Goal: Task Accomplishment & Management: Use online tool/utility

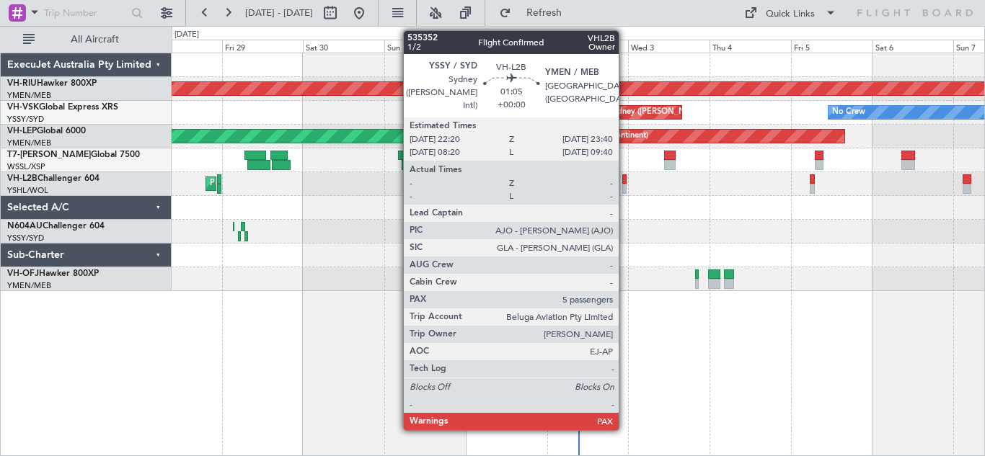
click at [625, 187] on div at bounding box center [624, 189] width 5 height 10
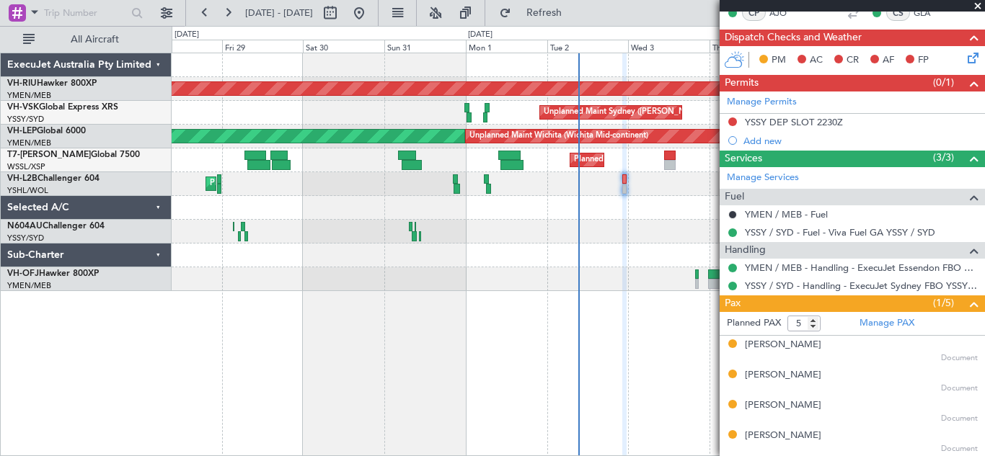
scroll to position [283, 0]
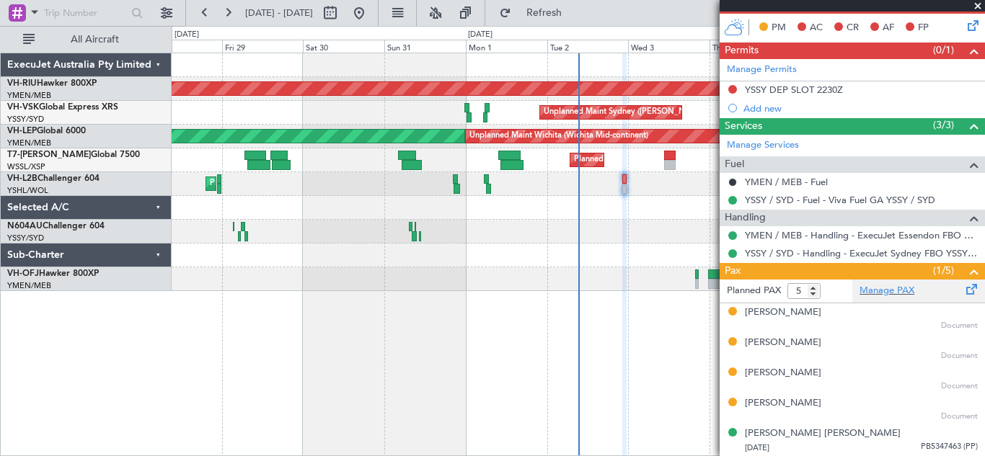
click at [963, 291] on span at bounding box center [971, 286] width 17 height 11
click at [575, 8] on span "Refresh" at bounding box center [544, 13] width 61 height 10
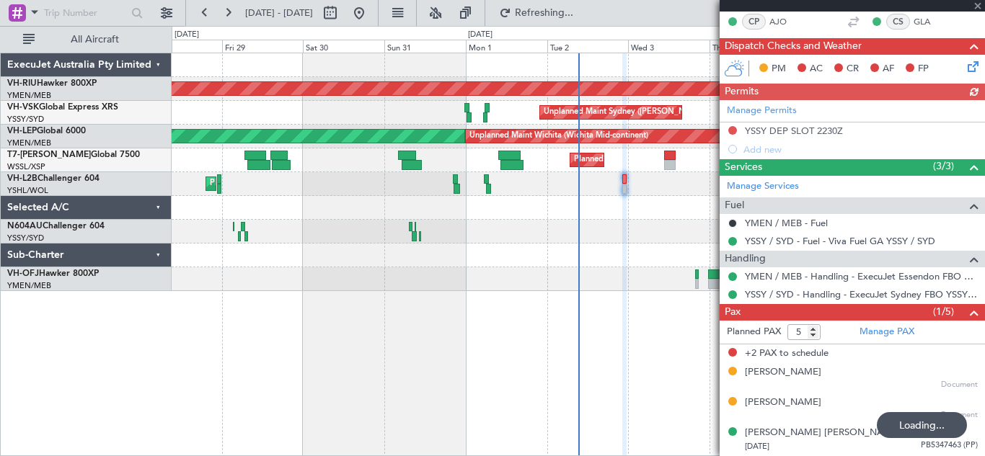
scroll to position [241, 0]
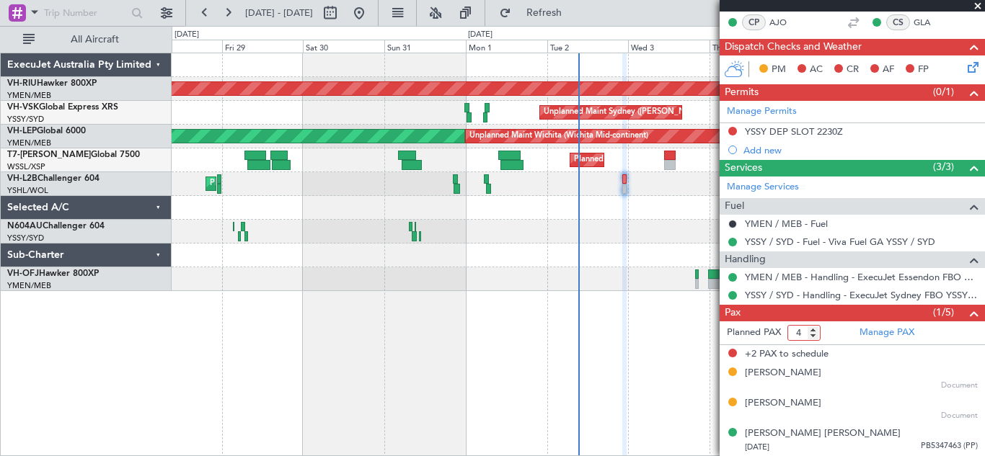
click at [813, 336] on input "4" at bounding box center [803, 333] width 33 height 16
type input "3"
click at [813, 336] on input "3" at bounding box center [803, 333] width 33 height 16
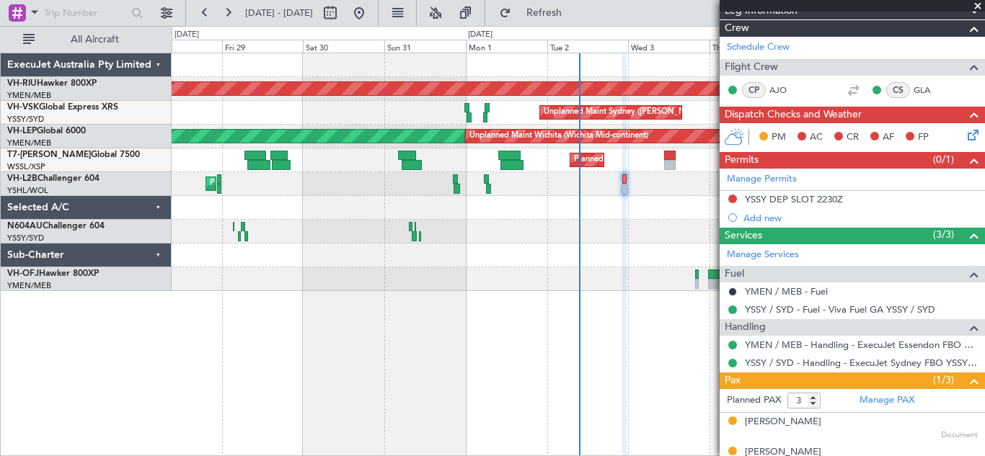
scroll to position [223, 0]
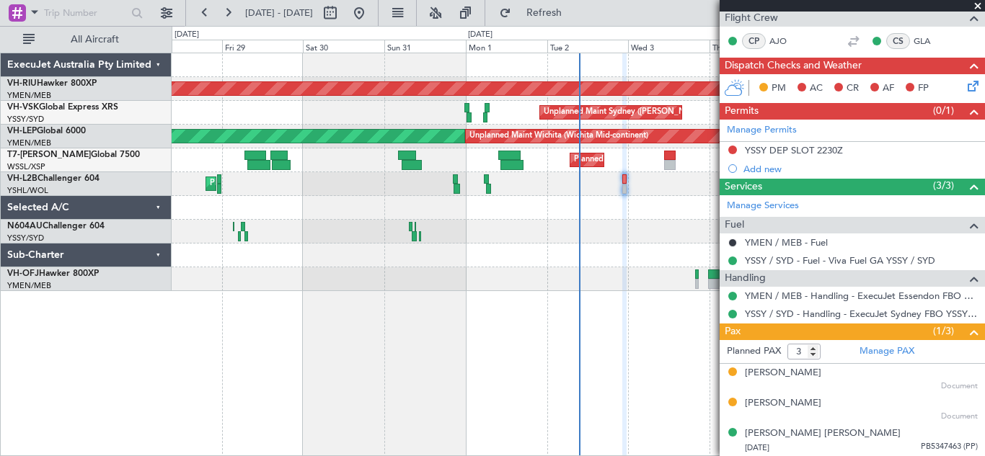
click at [978, 5] on span at bounding box center [977, 6] width 14 height 13
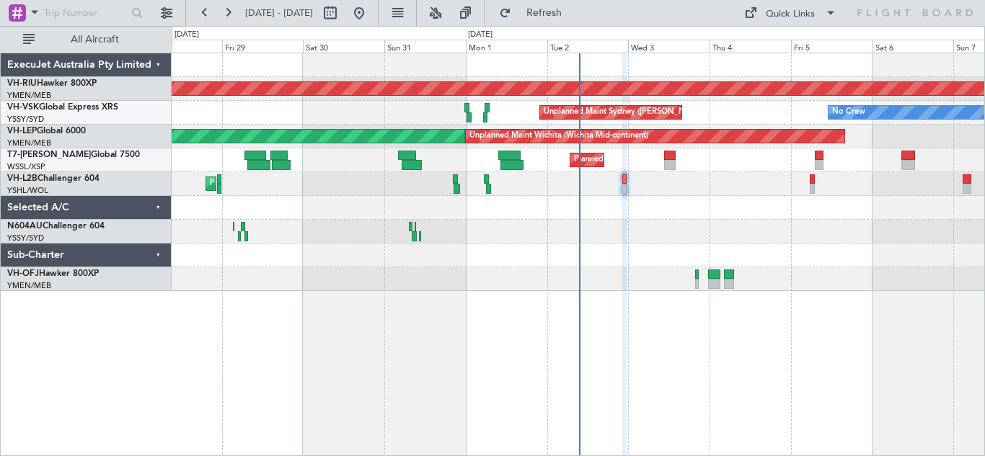
type input "0"
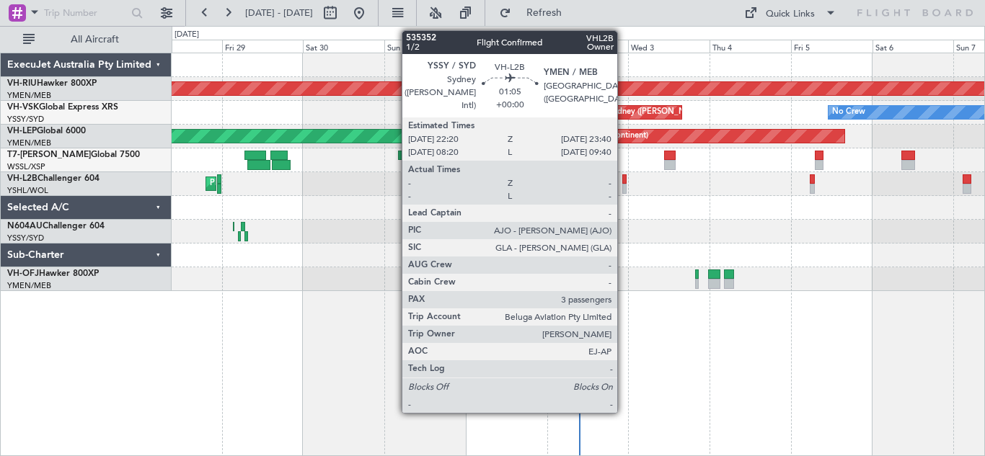
click at [624, 179] on div at bounding box center [624, 179] width 5 height 10
click at [622, 182] on div at bounding box center [623, 179] width 5 height 10
click at [623, 185] on div at bounding box center [623, 189] width 5 height 10
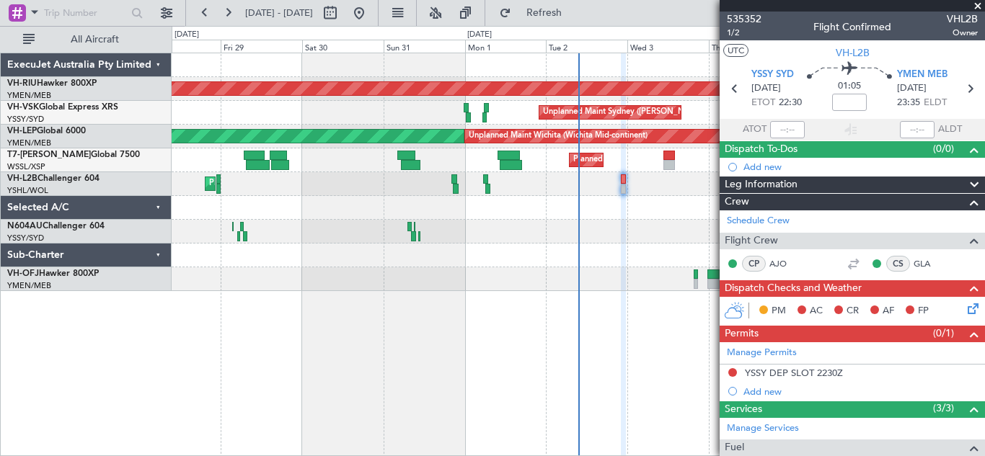
click at [733, 371] on button at bounding box center [732, 372] width 9 height 9
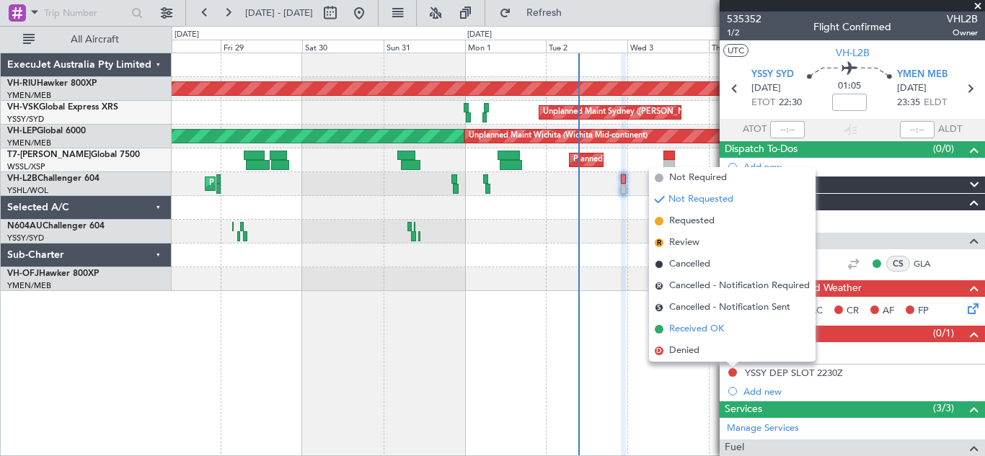
click at [693, 329] on span "Received OK" at bounding box center [696, 329] width 55 height 14
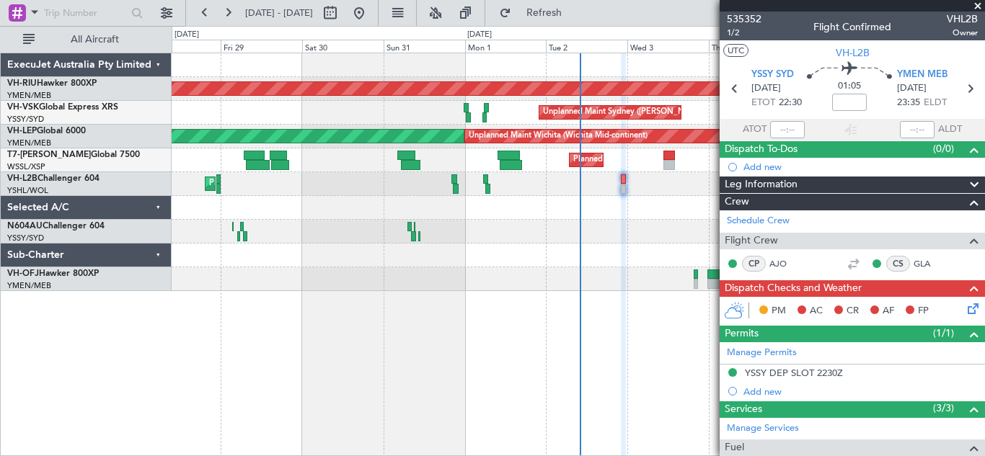
click at [964, 311] on icon at bounding box center [970, 307] width 12 height 12
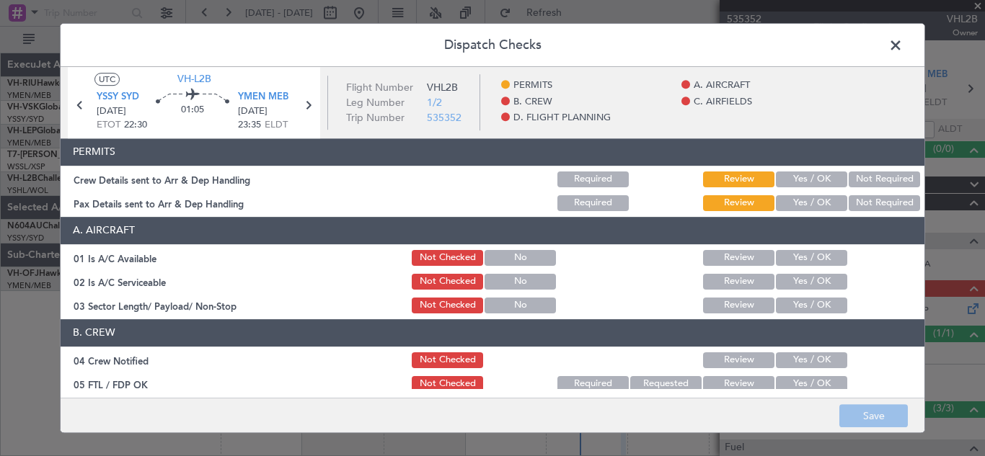
click at [792, 177] on button "Yes / OK" at bounding box center [811, 180] width 71 height 16
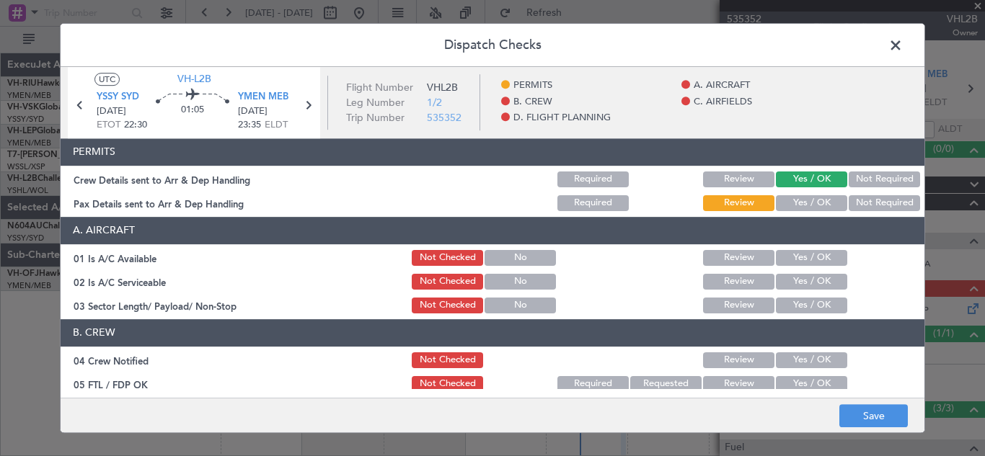
click at [789, 203] on button "Yes / OK" at bounding box center [811, 203] width 71 height 16
click at [794, 254] on button "Yes / OK" at bounding box center [811, 258] width 71 height 16
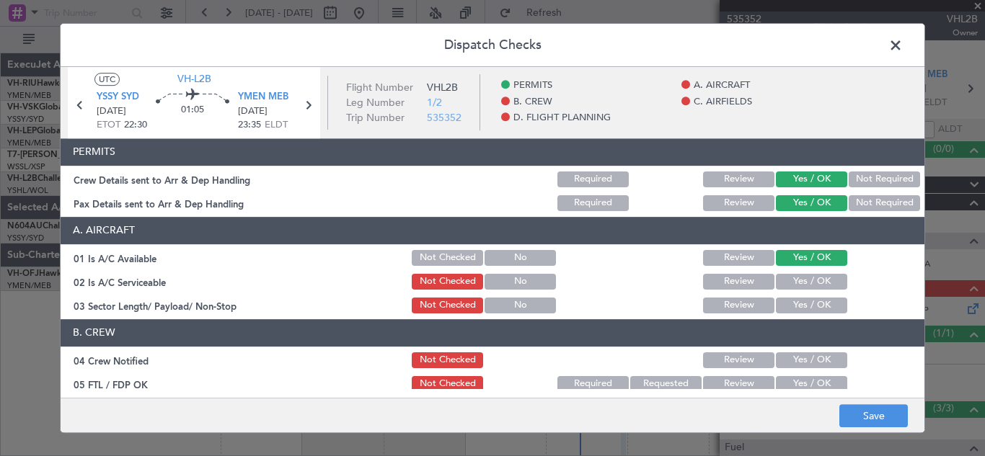
click at [794, 279] on button "Yes / OK" at bounding box center [811, 282] width 71 height 16
click at [798, 304] on button "Yes / OK" at bounding box center [811, 306] width 71 height 16
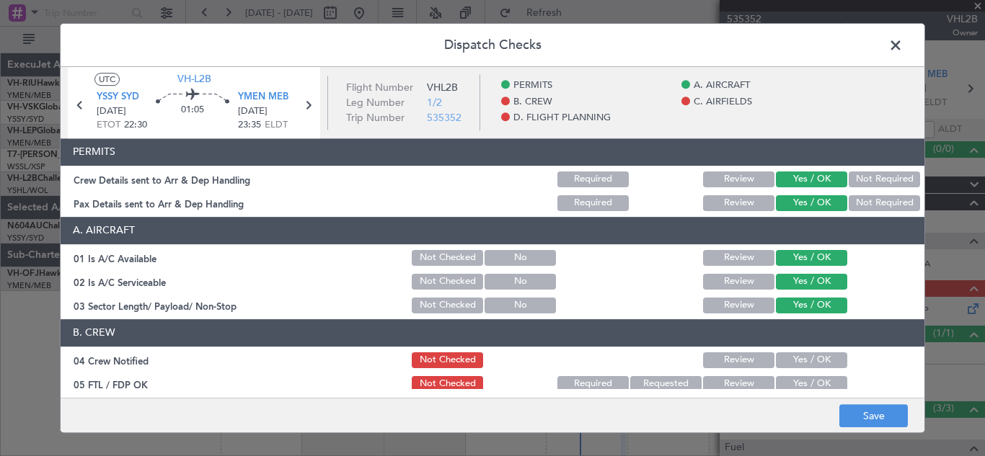
click at [808, 357] on button "Yes / OK" at bounding box center [811, 360] width 71 height 16
click at [812, 381] on button "Yes / OK" at bounding box center [811, 384] width 71 height 16
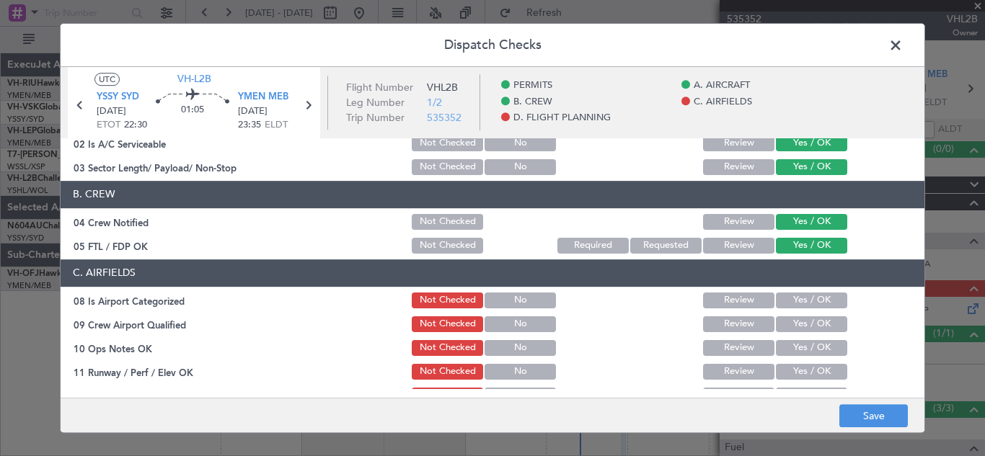
scroll to position [171, 0]
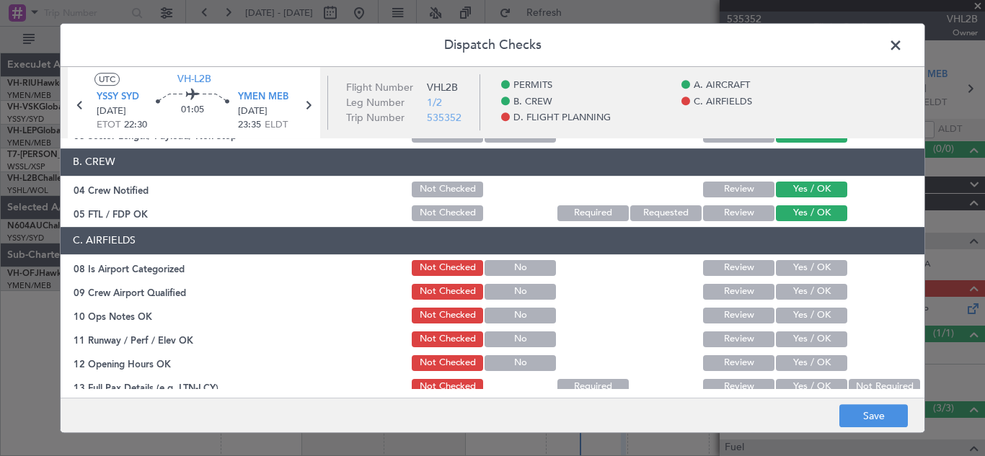
click at [805, 266] on button "Yes / OK" at bounding box center [811, 268] width 71 height 16
click at [796, 289] on button "Yes / OK" at bounding box center [811, 292] width 71 height 16
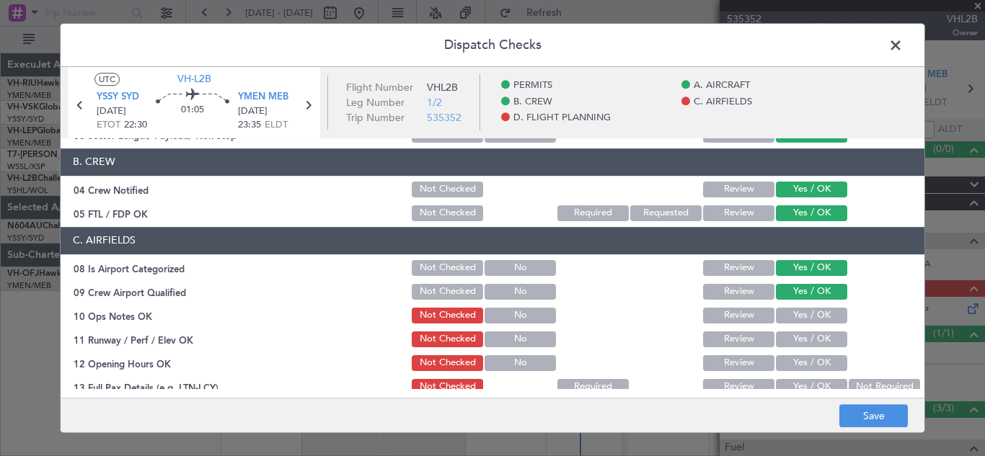
click at [796, 312] on button "Yes / OK" at bounding box center [811, 316] width 71 height 16
click at [799, 343] on button "Yes / OK" at bounding box center [811, 340] width 71 height 16
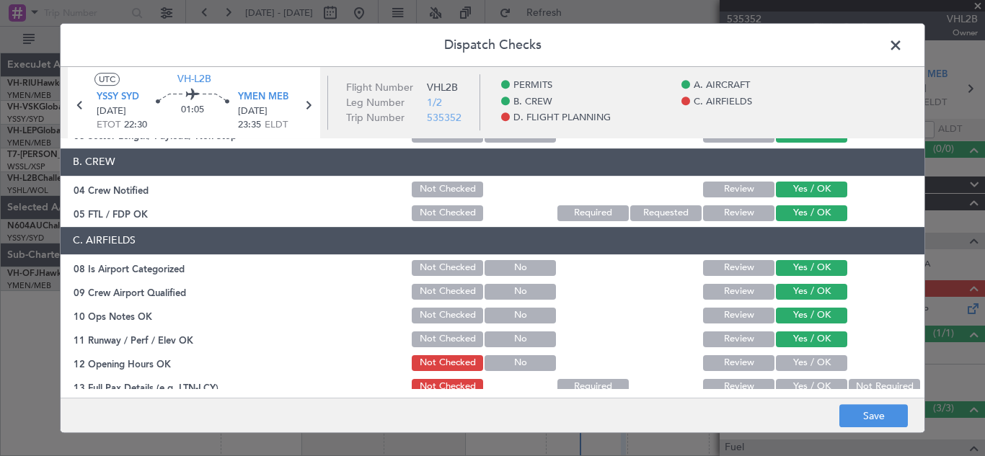
click at [802, 365] on button "Yes / OK" at bounding box center [811, 363] width 71 height 16
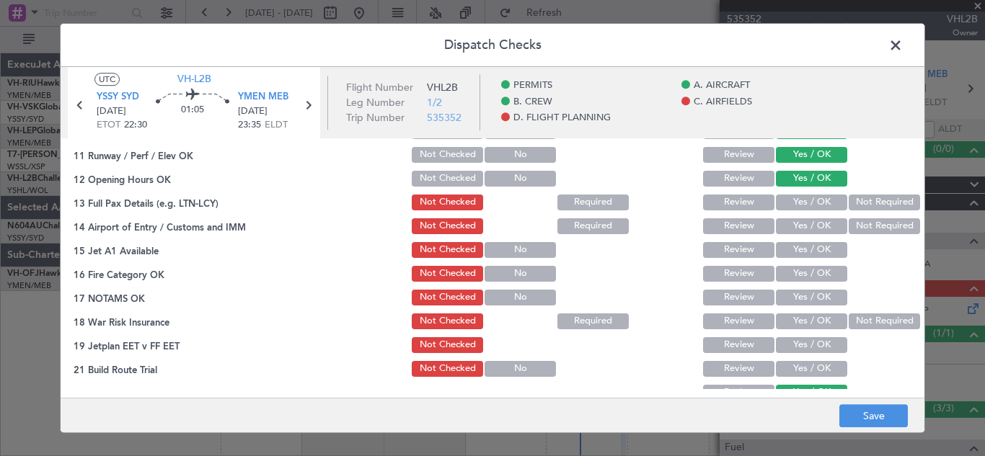
scroll to position [361, 0]
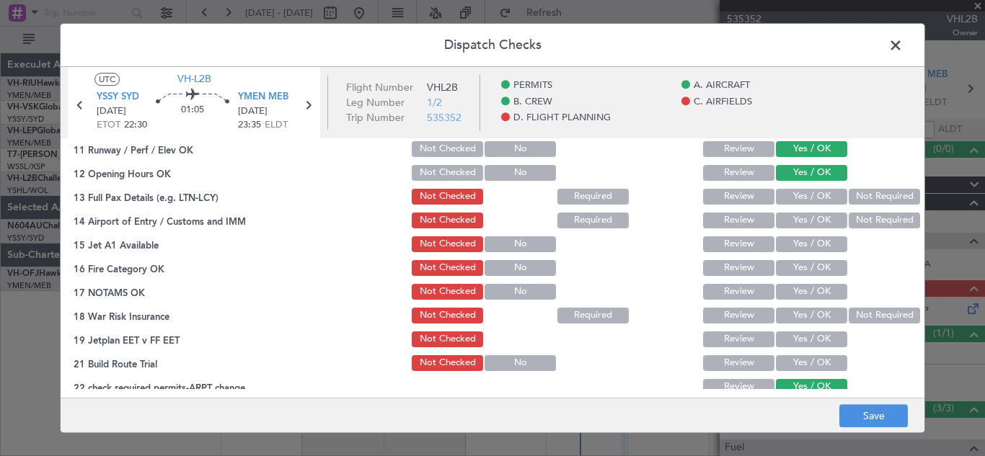
click at [814, 200] on button "Yes / OK" at bounding box center [811, 197] width 71 height 16
click at [809, 216] on button "Yes / OK" at bounding box center [811, 221] width 71 height 16
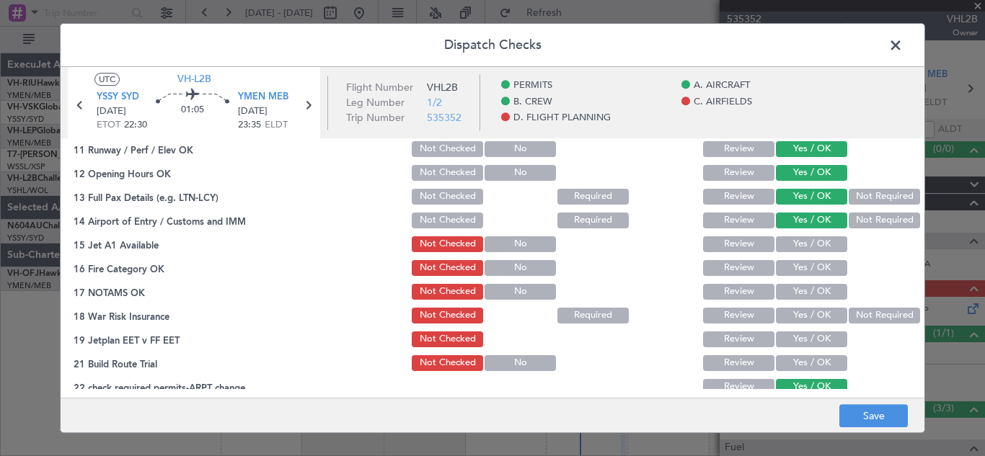
click at [804, 241] on button "Yes / OK" at bounding box center [811, 244] width 71 height 16
click at [799, 267] on button "Yes / OK" at bounding box center [811, 268] width 71 height 16
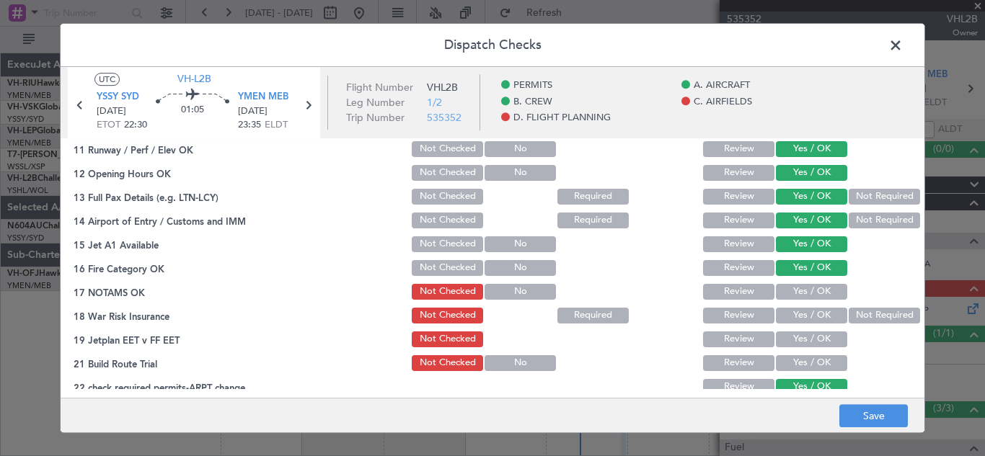
click at [799, 289] on button "Yes / OK" at bounding box center [811, 292] width 71 height 16
click at [799, 311] on button "Yes / OK" at bounding box center [811, 316] width 71 height 16
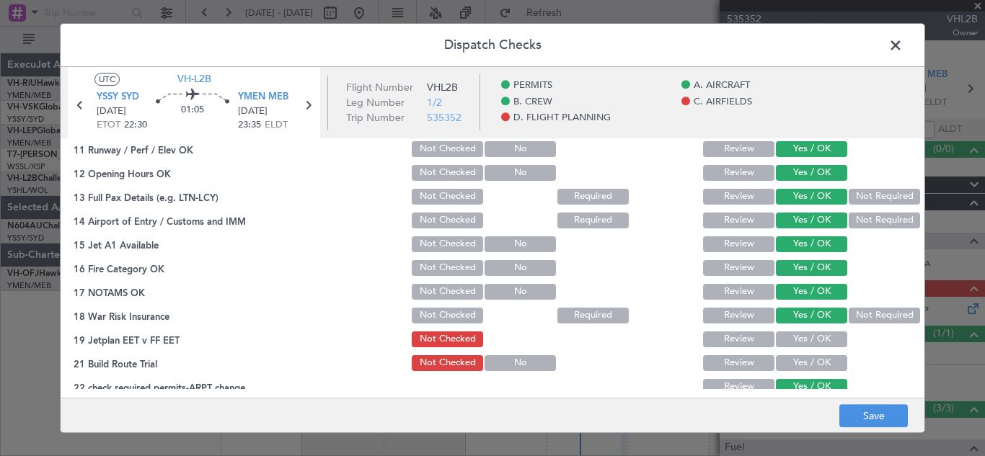
click at [800, 332] on button "Yes / OK" at bounding box center [811, 340] width 71 height 16
click at [804, 361] on button "Yes / OK" at bounding box center [811, 363] width 71 height 16
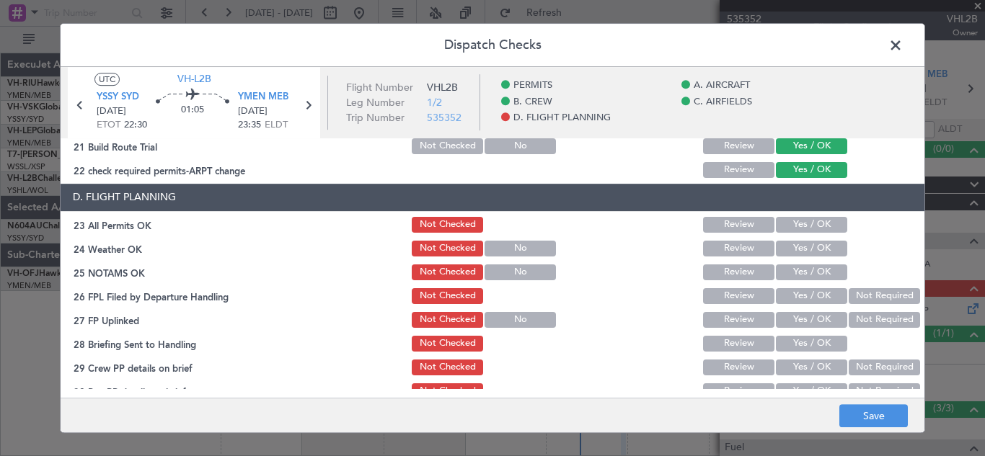
scroll to position [592, 0]
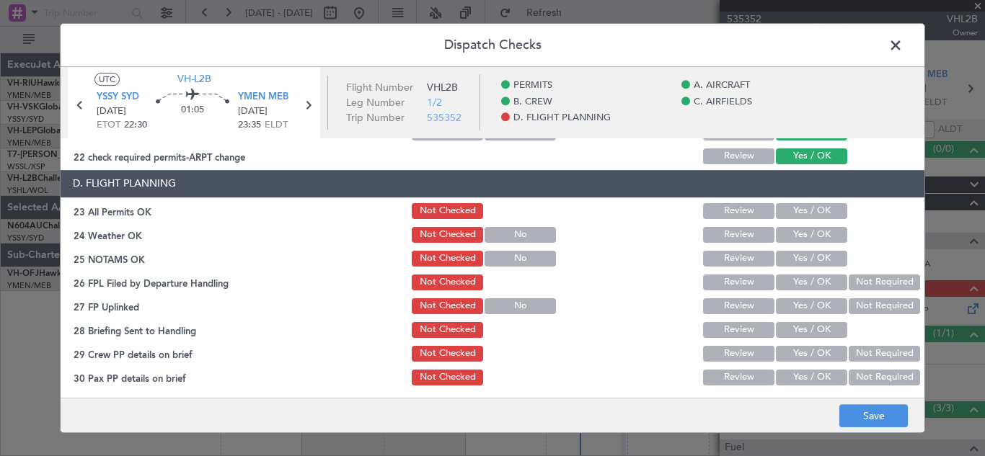
click at [803, 212] on button "Yes / OK" at bounding box center [811, 211] width 71 height 16
click at [803, 234] on button "Yes / OK" at bounding box center [811, 235] width 71 height 16
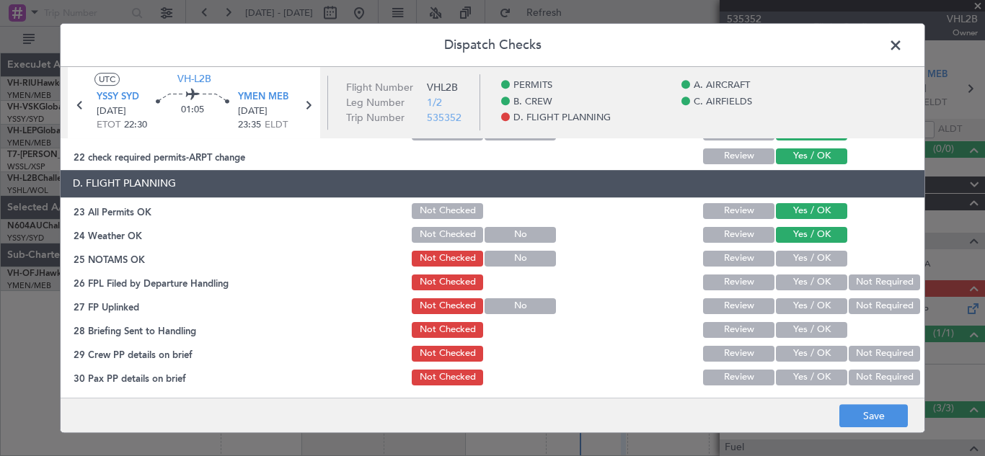
click at [804, 261] on button "Yes / OK" at bounding box center [811, 259] width 71 height 16
click at [804, 281] on button "Yes / OK" at bounding box center [811, 283] width 71 height 16
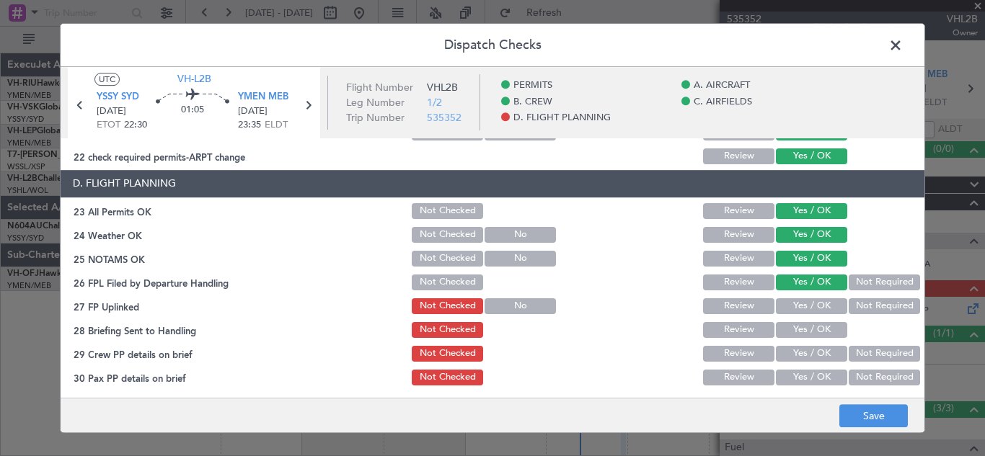
click at [805, 302] on button "Yes / OK" at bounding box center [811, 306] width 71 height 16
click at [806, 325] on button "Yes / OK" at bounding box center [811, 330] width 71 height 16
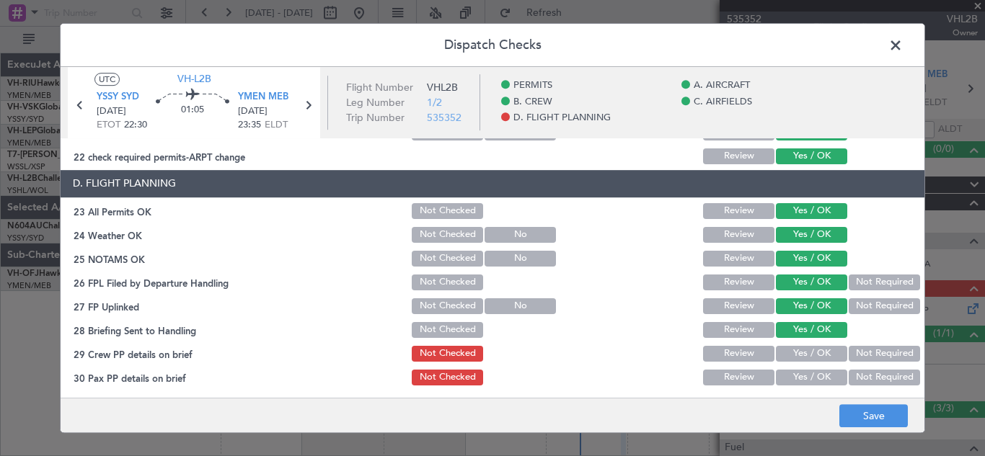
click at [856, 350] on button "Not Required" at bounding box center [883, 354] width 71 height 16
click at [863, 377] on button "Not Required" at bounding box center [883, 378] width 71 height 16
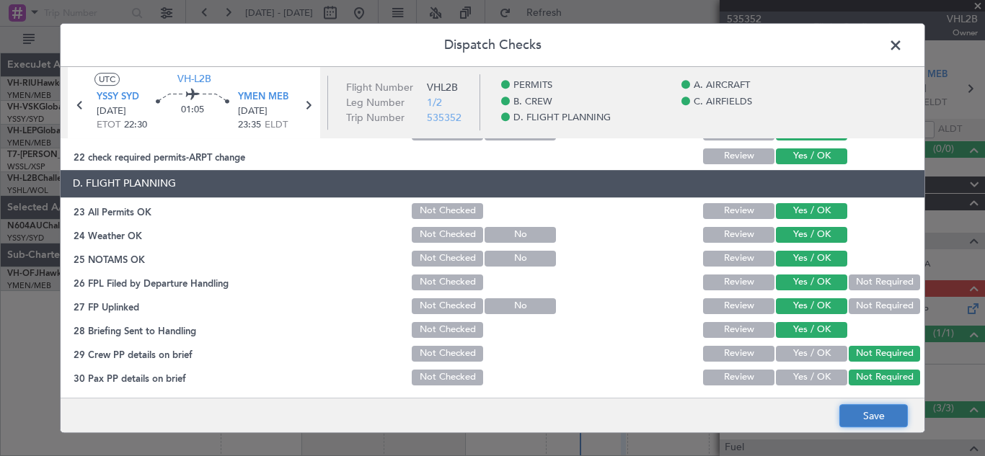
click at [871, 417] on button "Save" at bounding box center [873, 415] width 68 height 23
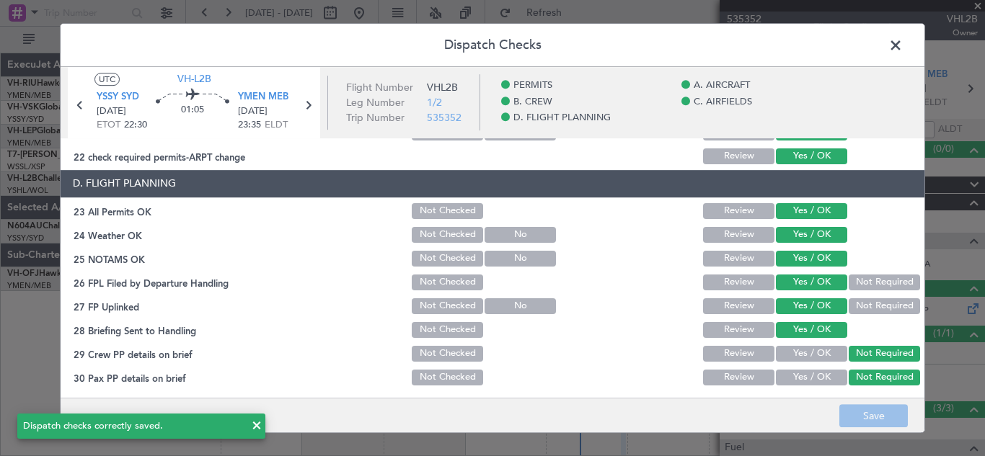
click at [902, 42] on span at bounding box center [902, 49] width 0 height 29
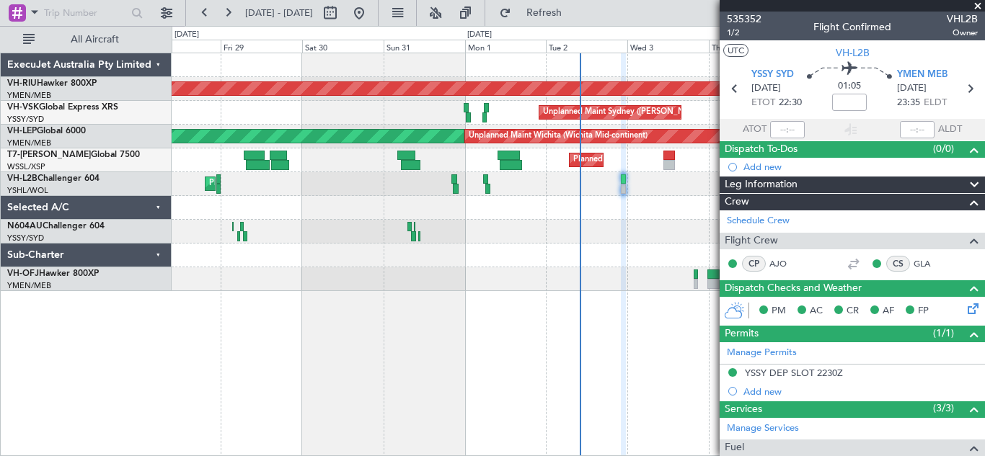
click at [978, 6] on span at bounding box center [977, 6] width 14 height 13
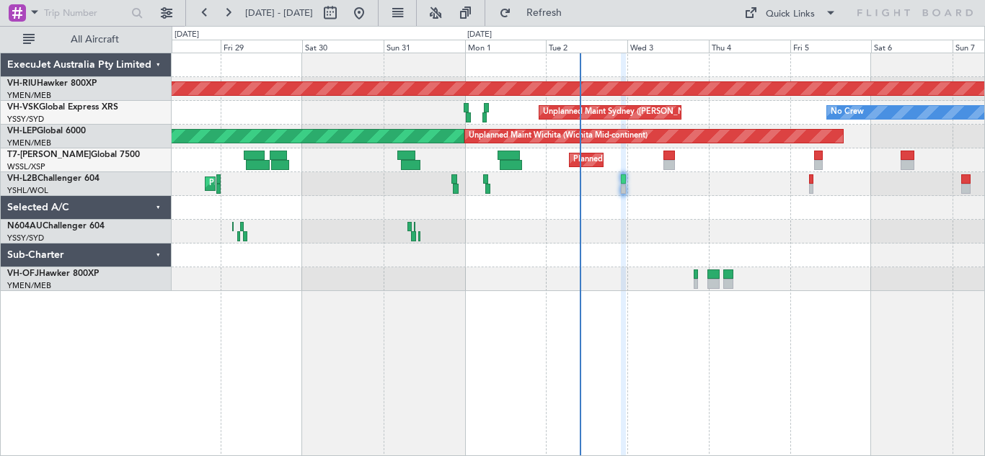
type input "0"
